Goal: Find specific page/section: Find specific page/section

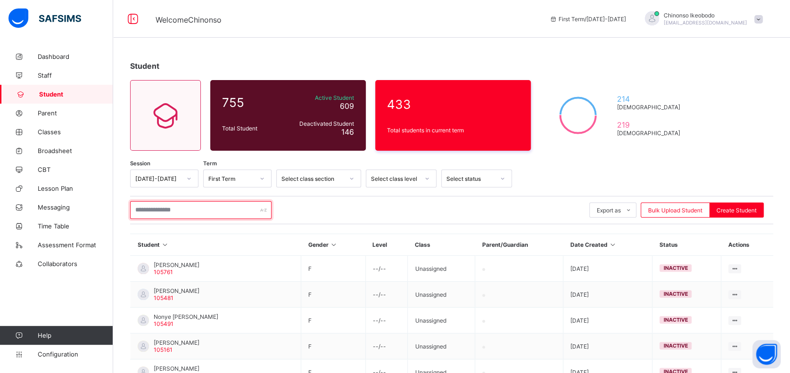
click at [207, 208] on input "text" at bounding box center [200, 210] width 141 height 18
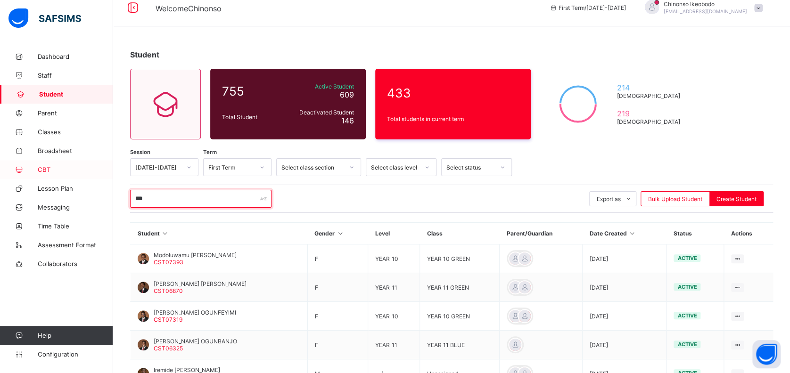
scroll to position [11, 0]
type input "***"
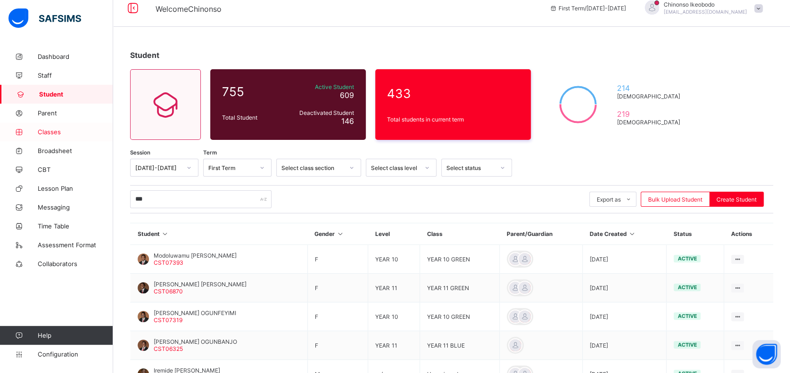
click at [60, 133] on span "Classes" at bounding box center [75, 132] width 75 height 8
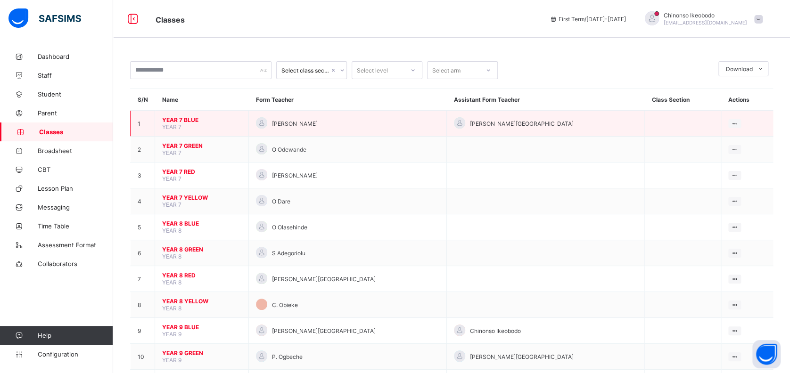
click at [186, 121] on span "YEAR 7 BLUE" at bounding box center [201, 119] width 79 height 7
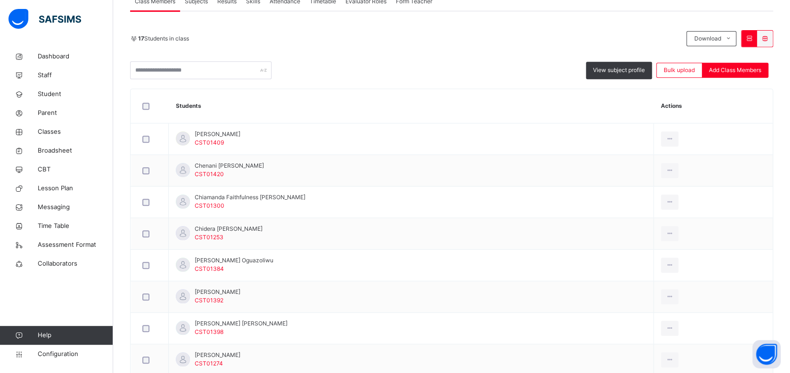
scroll to position [259, 0]
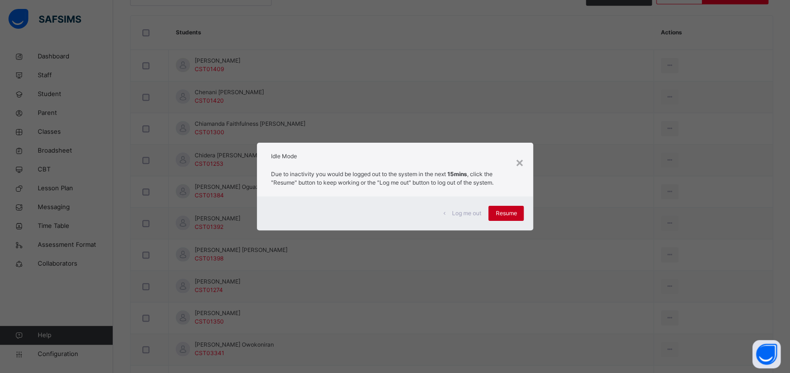
click at [502, 220] on div "Resume" at bounding box center [505, 213] width 35 height 15
